Goal: Transaction & Acquisition: Download file/media

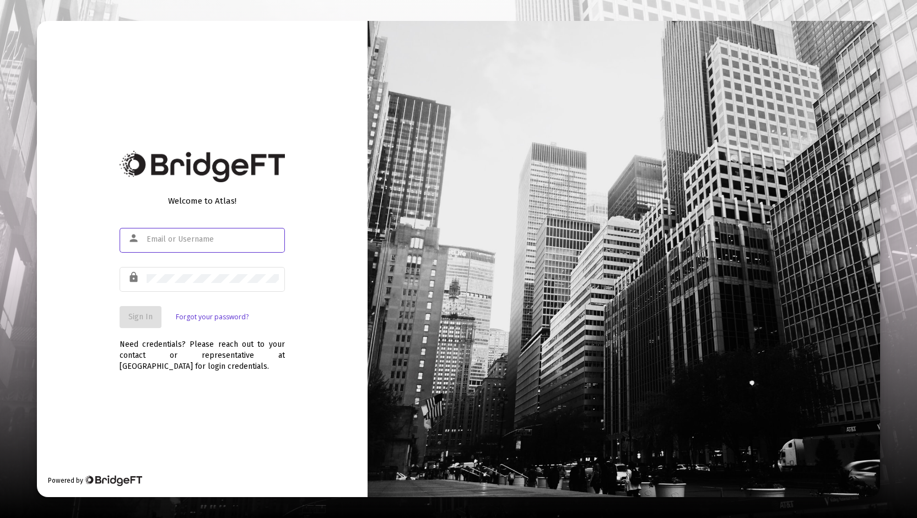
click at [198, 236] on input "text" at bounding box center [213, 239] width 132 height 9
type input "[PERSON_NAME][EMAIL_ADDRESS][DOMAIN_NAME]"
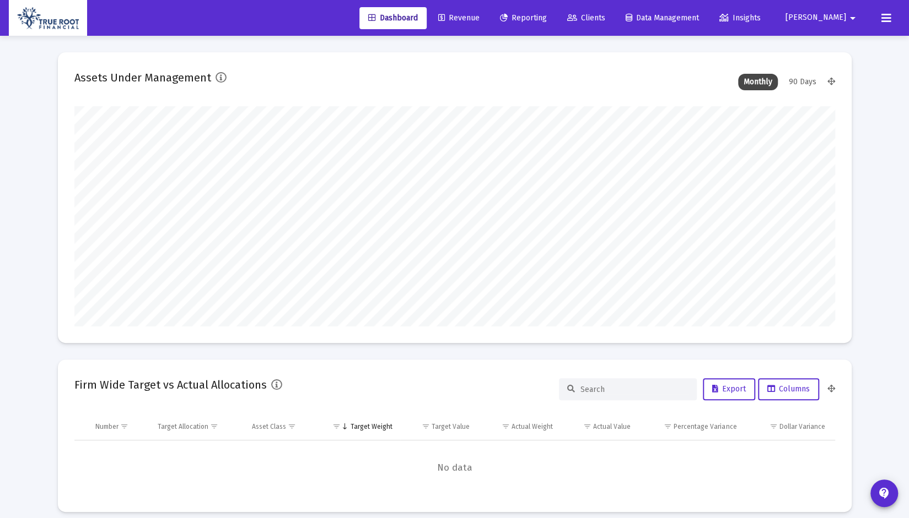
type input "[DATE]"
click at [479, 21] on span "Revenue" at bounding box center [458, 17] width 41 height 9
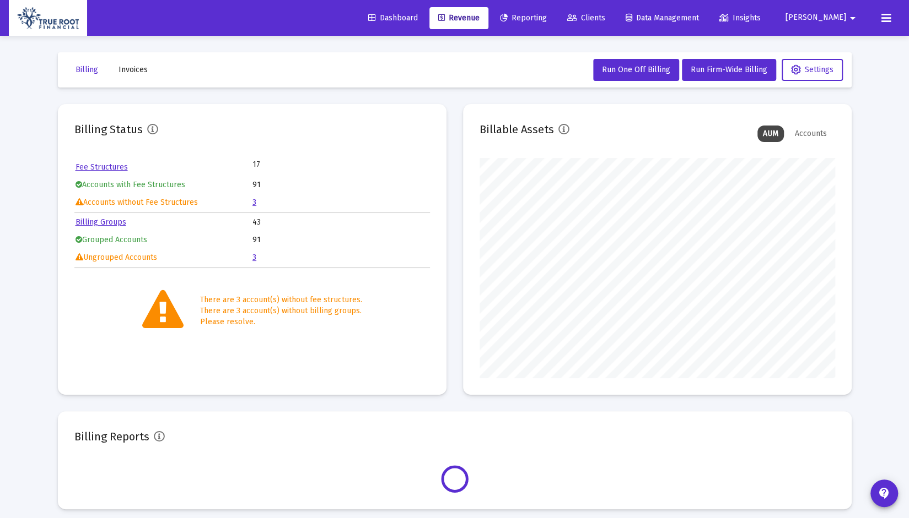
scroll to position [220, 355]
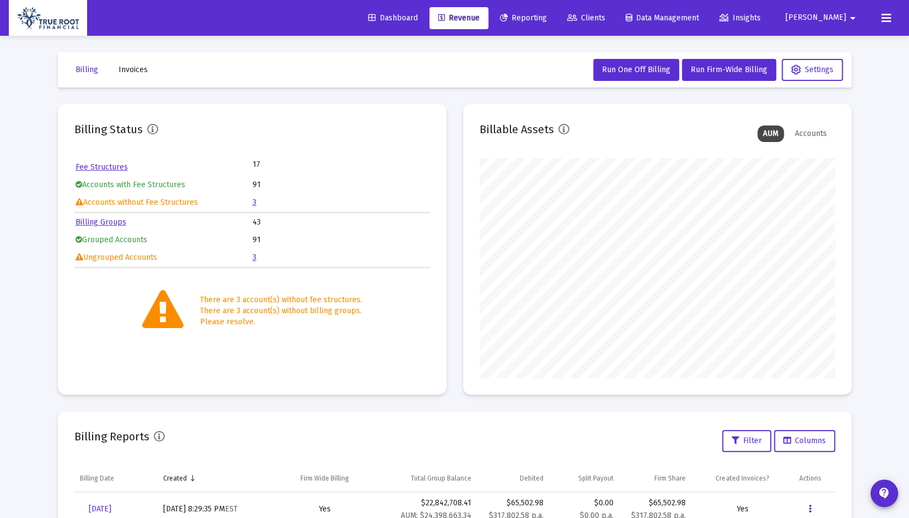
click at [255, 258] on link "3" at bounding box center [254, 257] width 4 height 9
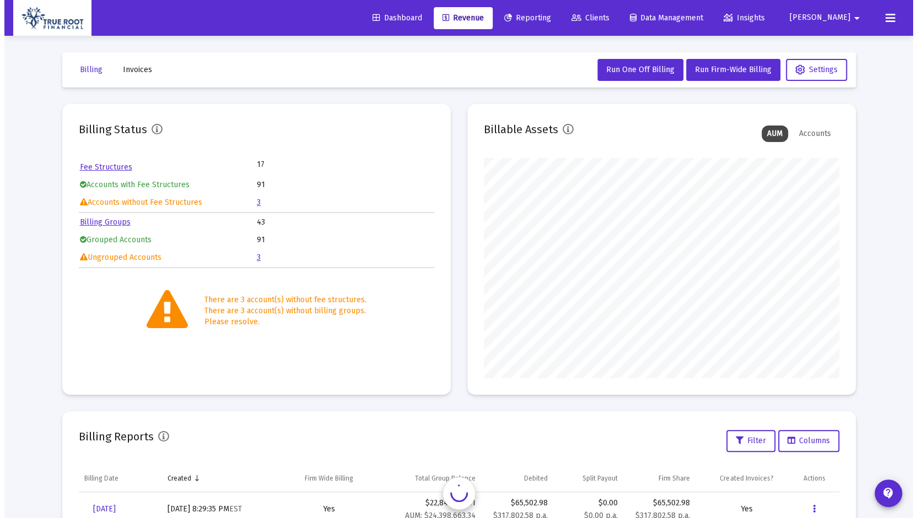
scroll to position [220, 355]
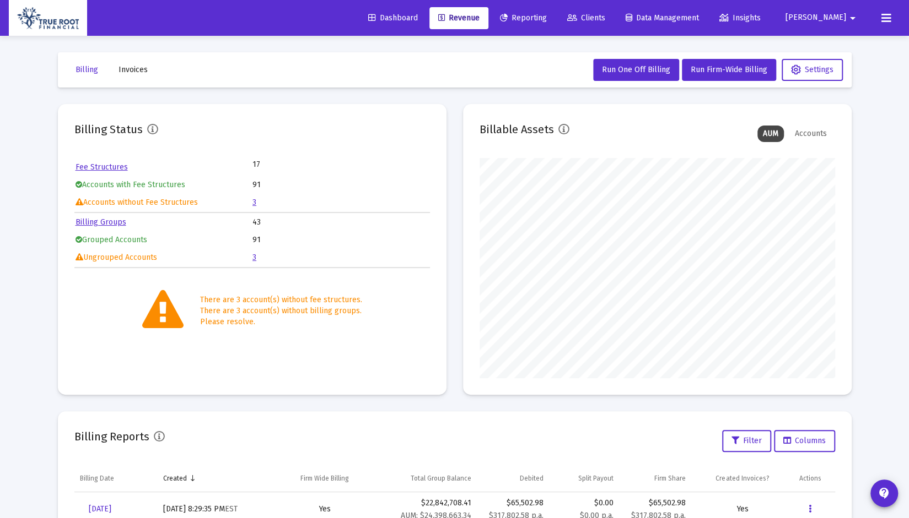
click at [547, 14] on span "Reporting" at bounding box center [523, 17] width 47 height 9
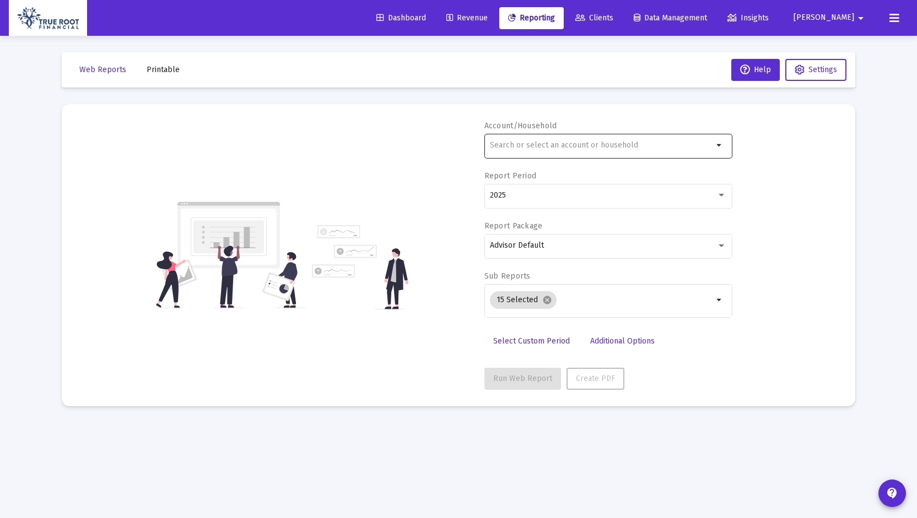
click at [550, 144] on input "text" at bounding box center [601, 145] width 223 height 9
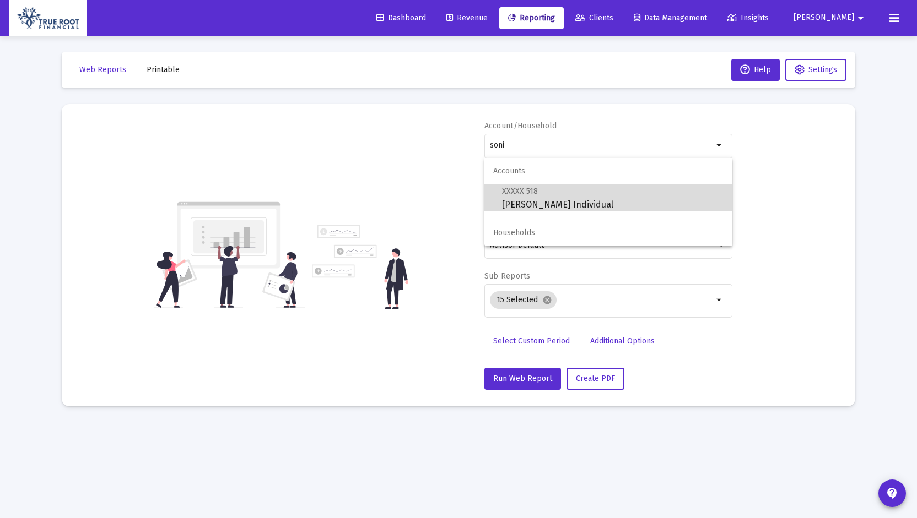
click at [596, 203] on span "XXXXX 518 [PERSON_NAME] Individual" at bounding box center [613, 198] width 222 height 27
type input "[PERSON_NAME] Individual"
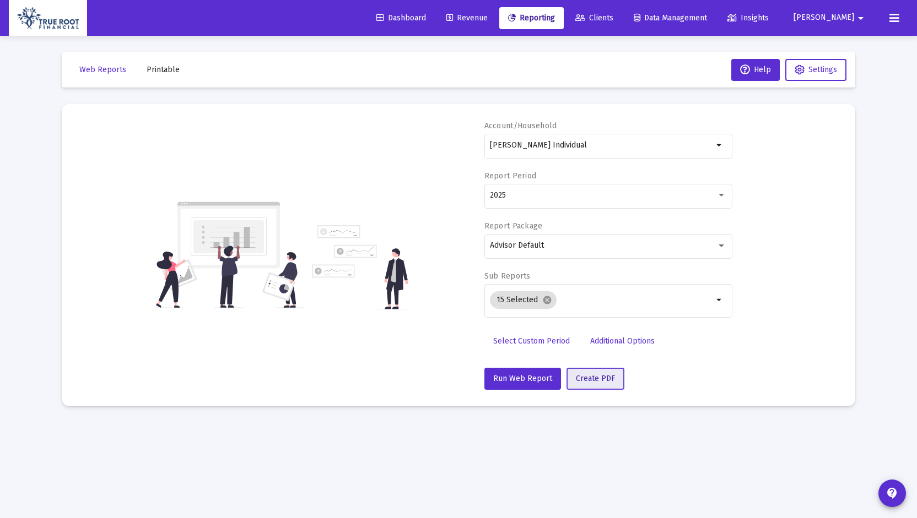
click at [599, 375] on span "Create PDF" at bounding box center [595, 378] width 39 height 9
click at [160, 71] on span "Printable" at bounding box center [163, 69] width 33 height 9
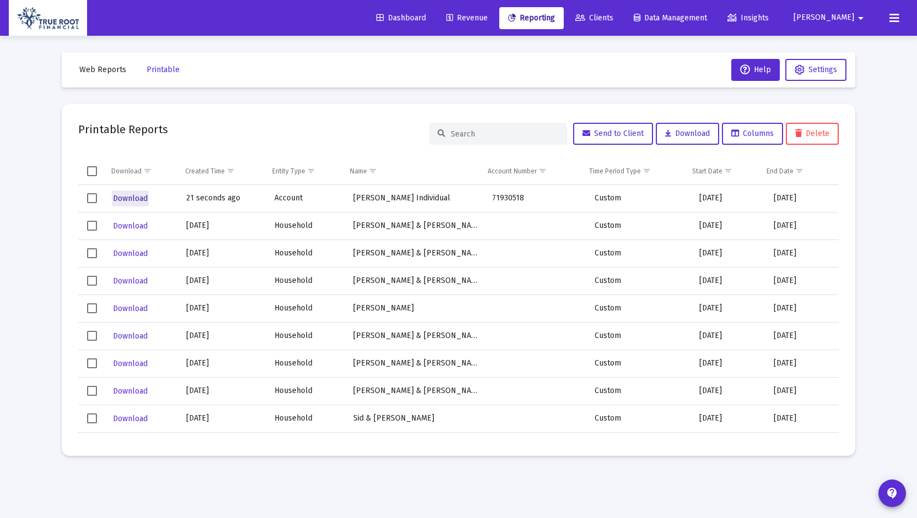
click at [128, 195] on span "Download" at bounding box center [130, 198] width 35 height 9
